Goal: Information Seeking & Learning: Find specific fact

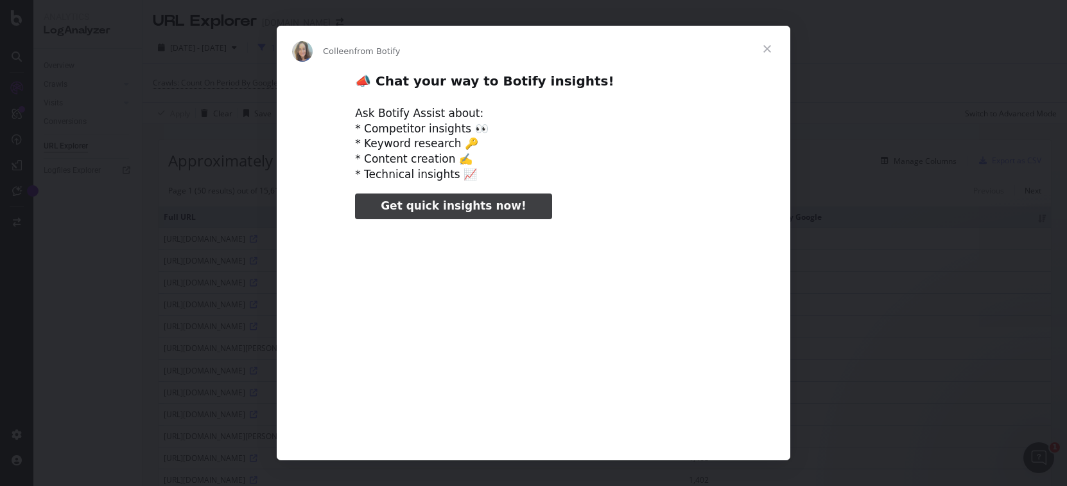
click at [771, 46] on span "Close" at bounding box center [767, 49] width 46 height 46
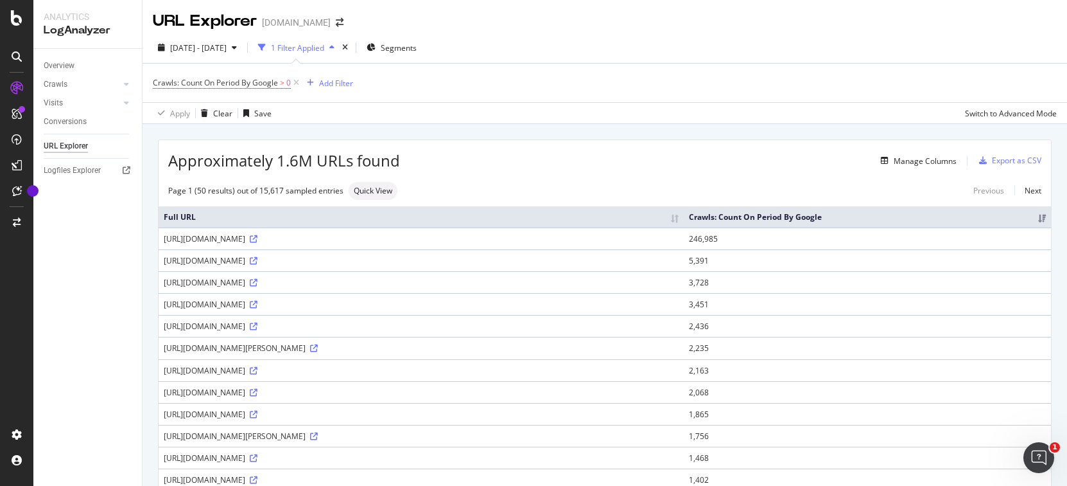
click at [324, 24] on div "[DOMAIN_NAME]" at bounding box center [296, 22] width 69 height 13
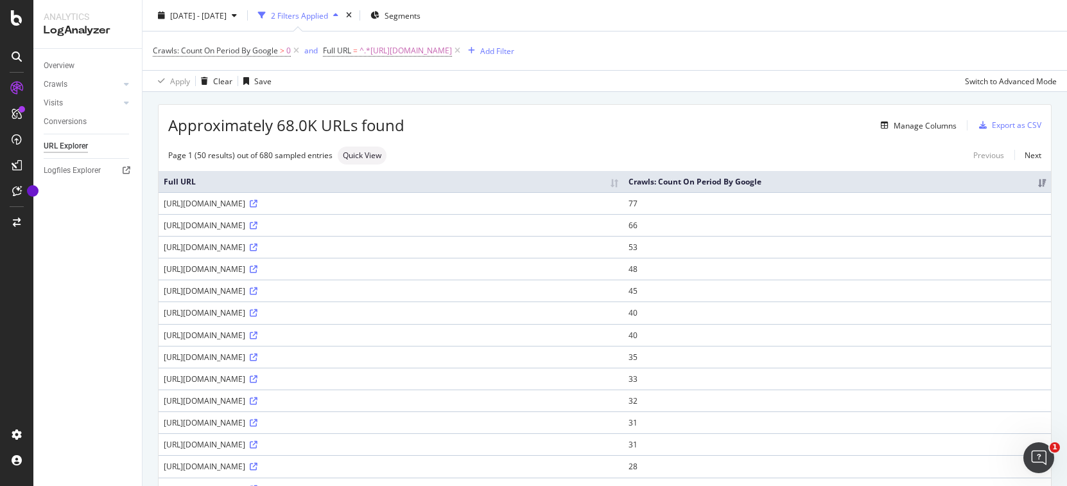
scroll to position [37, 0]
drag, startPoint x: 164, startPoint y: 200, endPoint x: 464, endPoint y: 202, distance: 299.9
click at [466, 202] on div "https://www.theaustralian.com.au/news-story/b5fd0f25b1230f8ccf5237d310b45b1b" at bounding box center [391, 201] width 455 height 11
copy div "https://www.theaustralian.com.au/news-story/b5fd0f25b1230f8ccf5237d310b45b1b"
